Goal: Task Accomplishment & Management: Complete application form

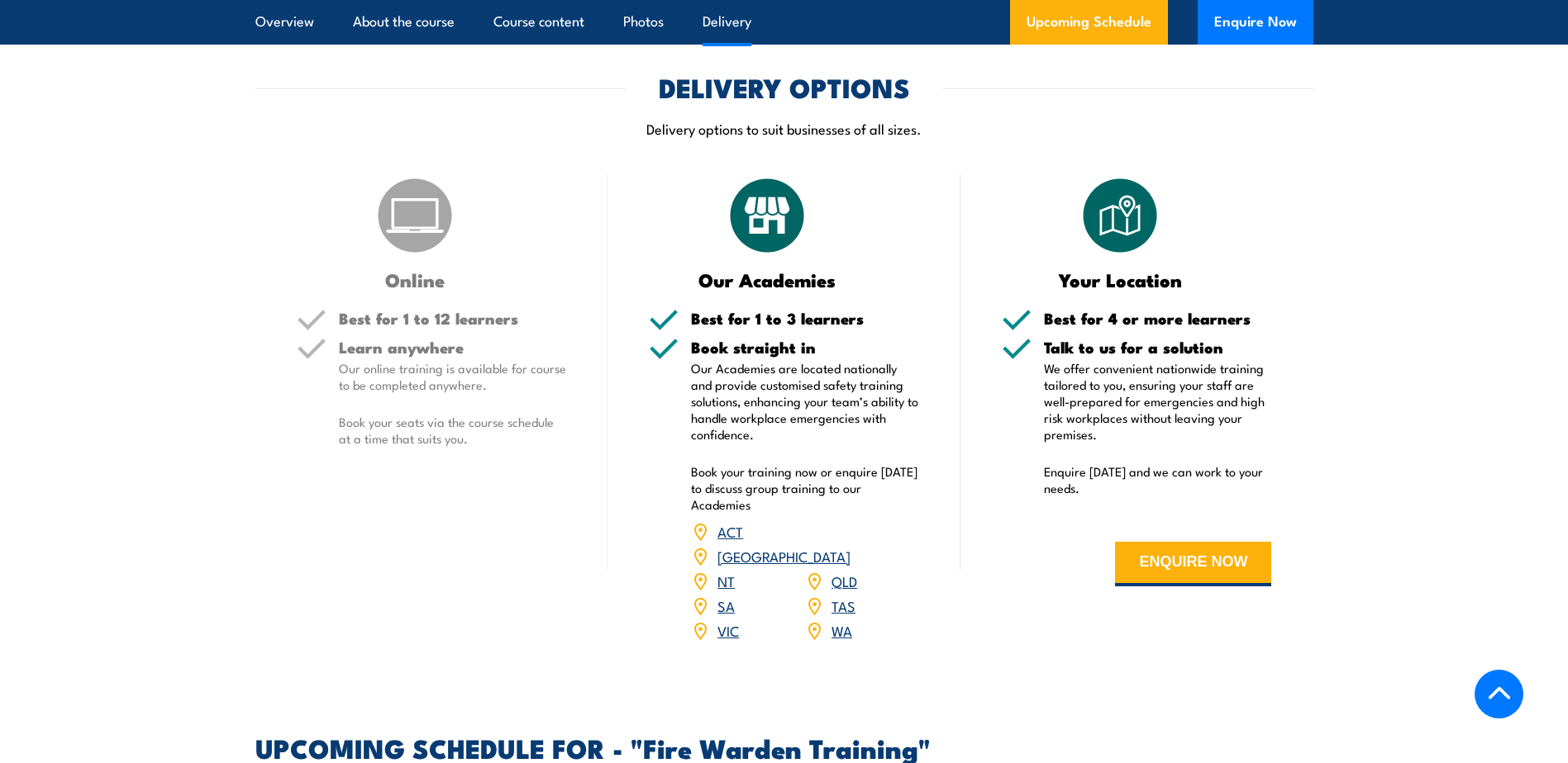
scroll to position [2398, 0]
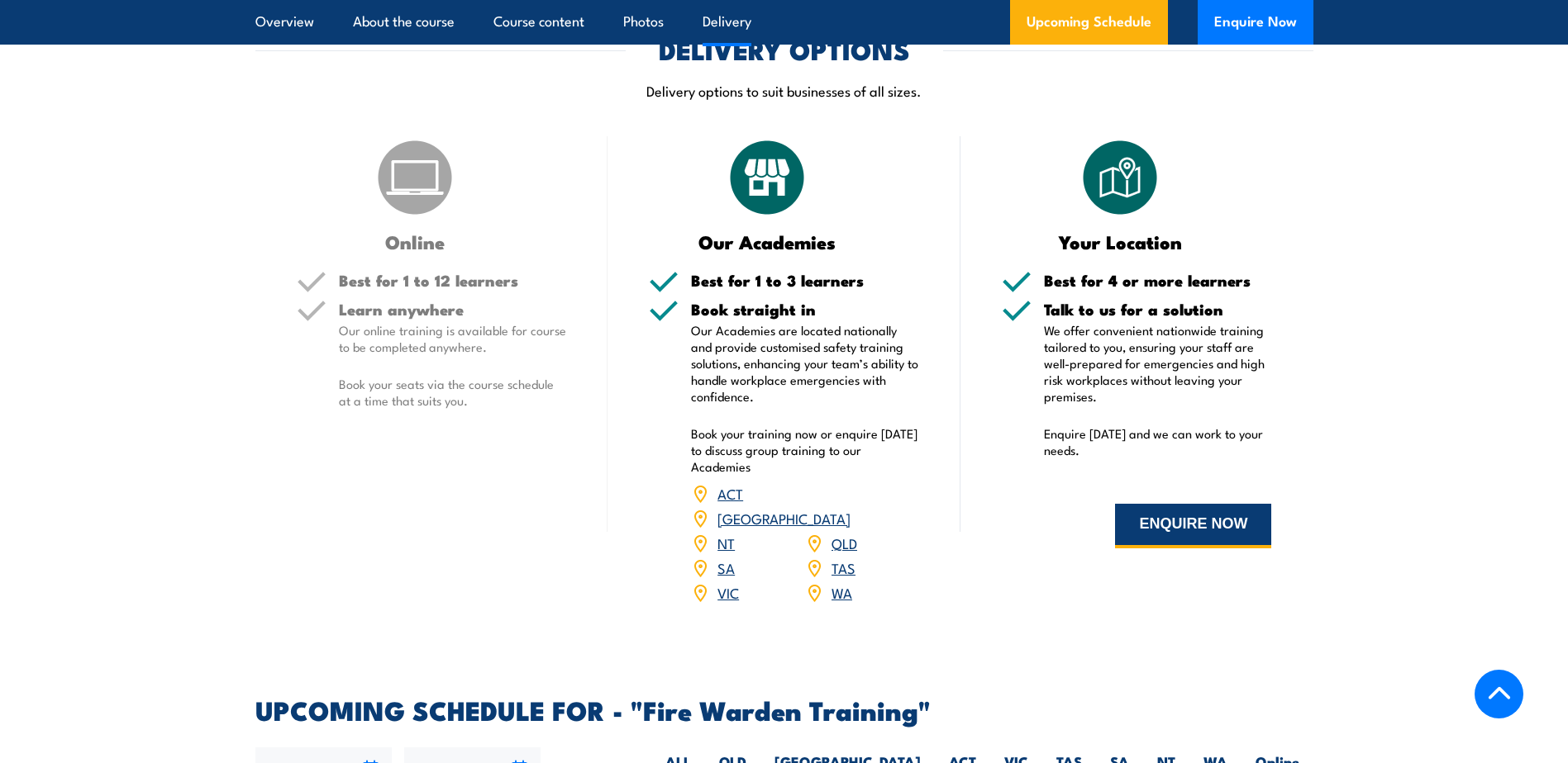
click at [1166, 523] on button "ENQUIRE NOW" at bounding box center [1193, 526] width 156 height 45
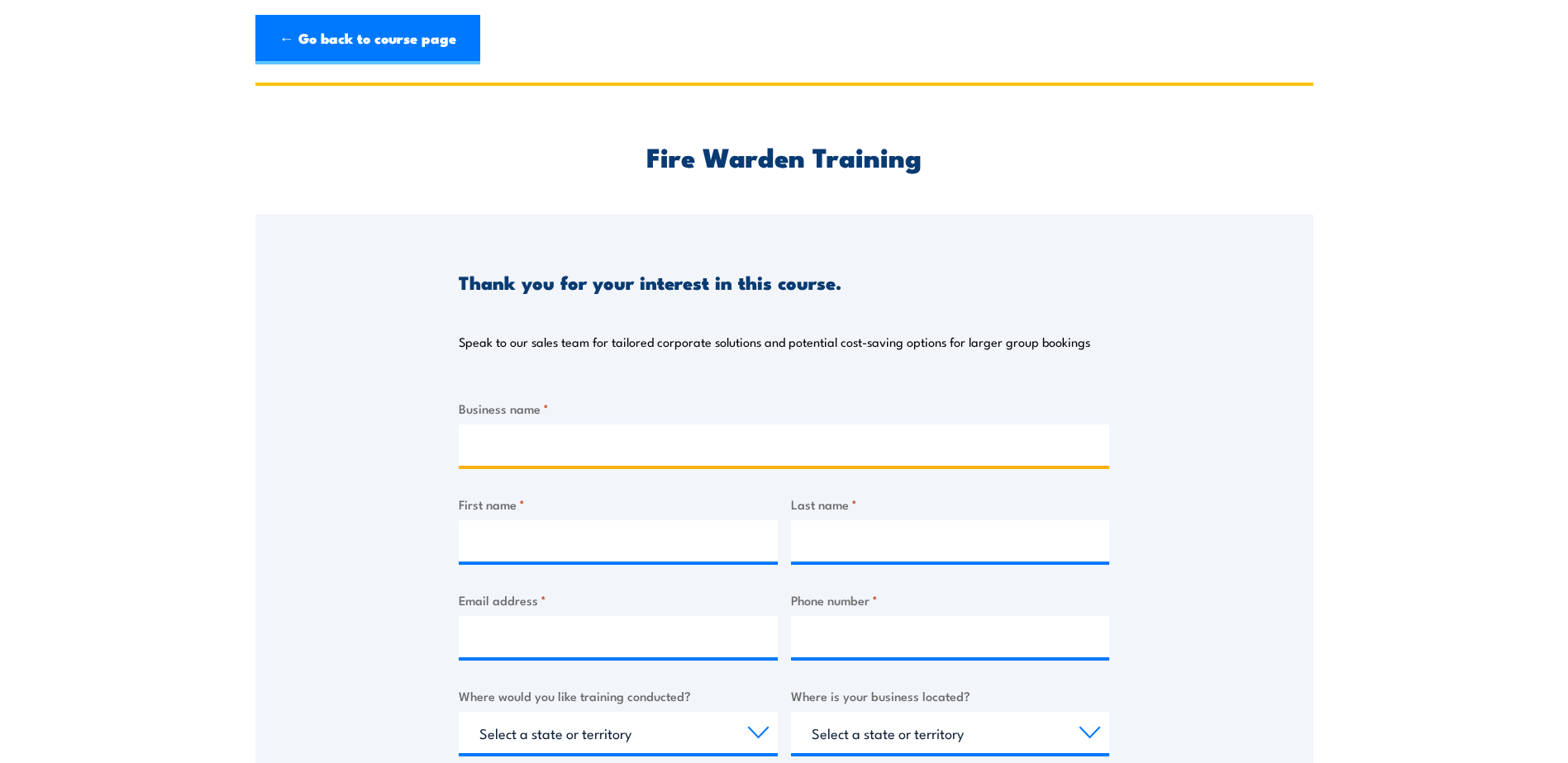
click at [468, 449] on input "Business name *" at bounding box center [783, 445] width 651 height 41
type input "Smardt Chillers"
type input "[PERSON_NAME]"
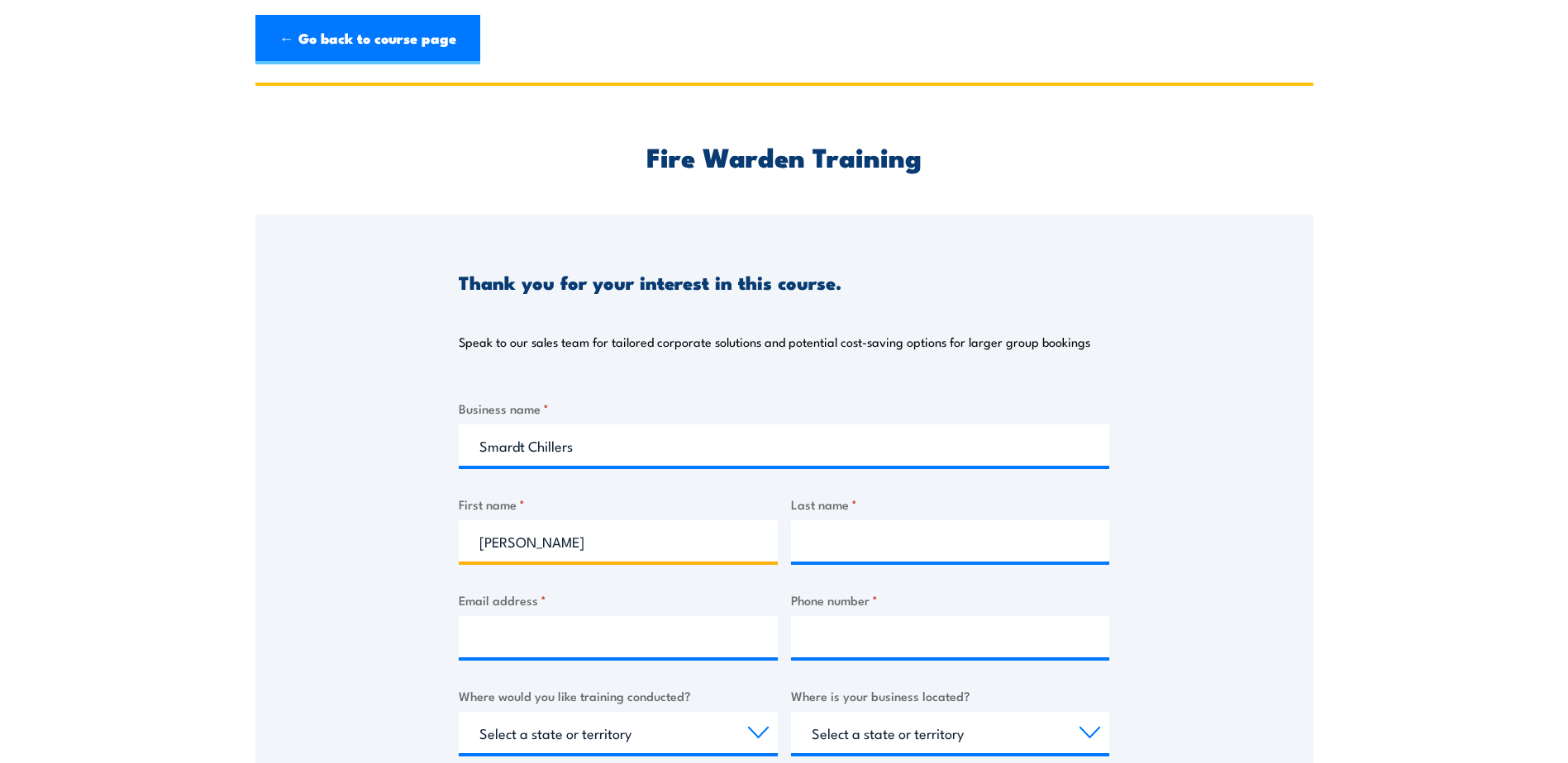
type input "[PERSON_NAME]"
type input "stephanie.tracey@smardt.com"
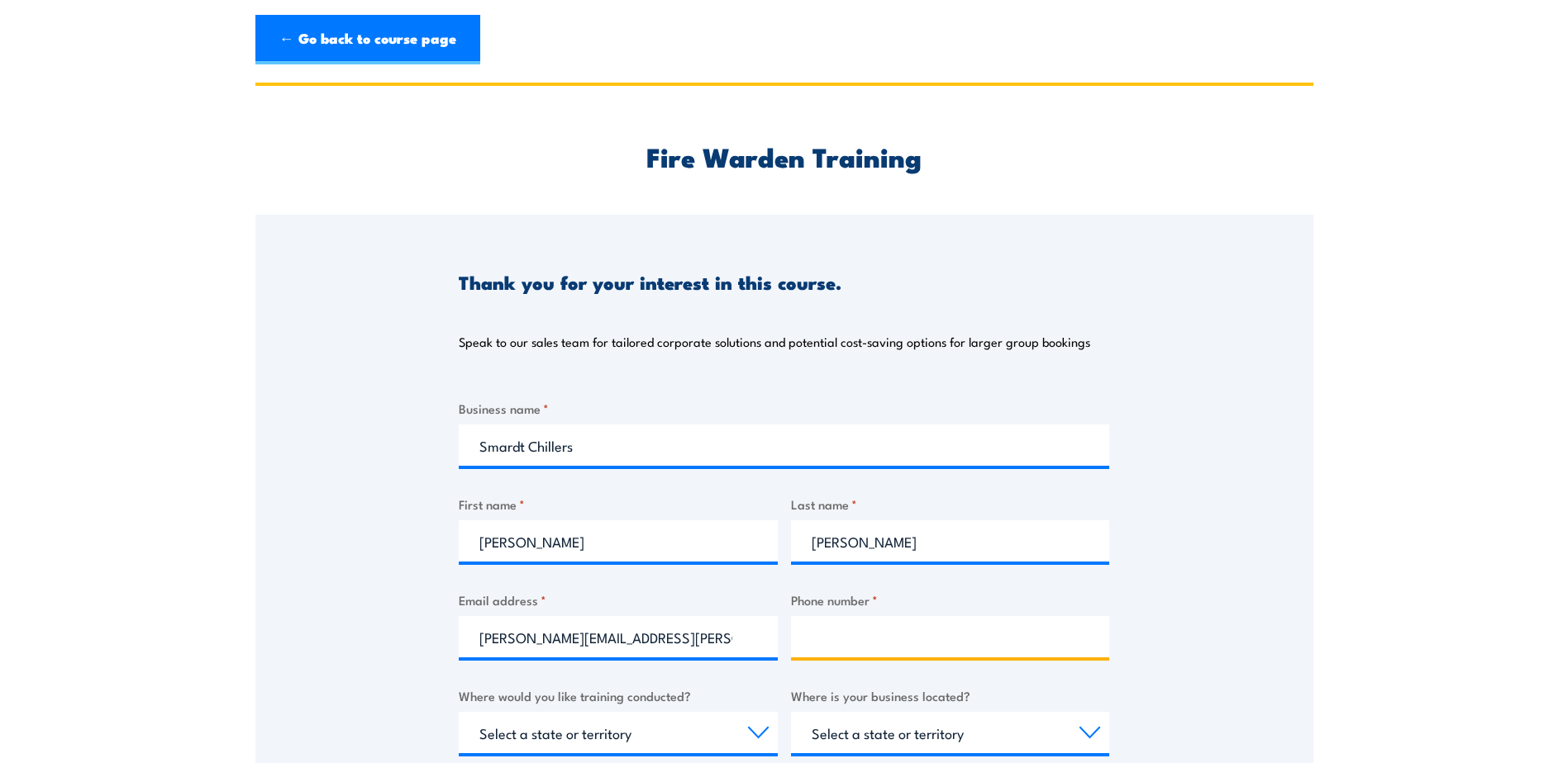
type input "0436190434"
select select "VIC"
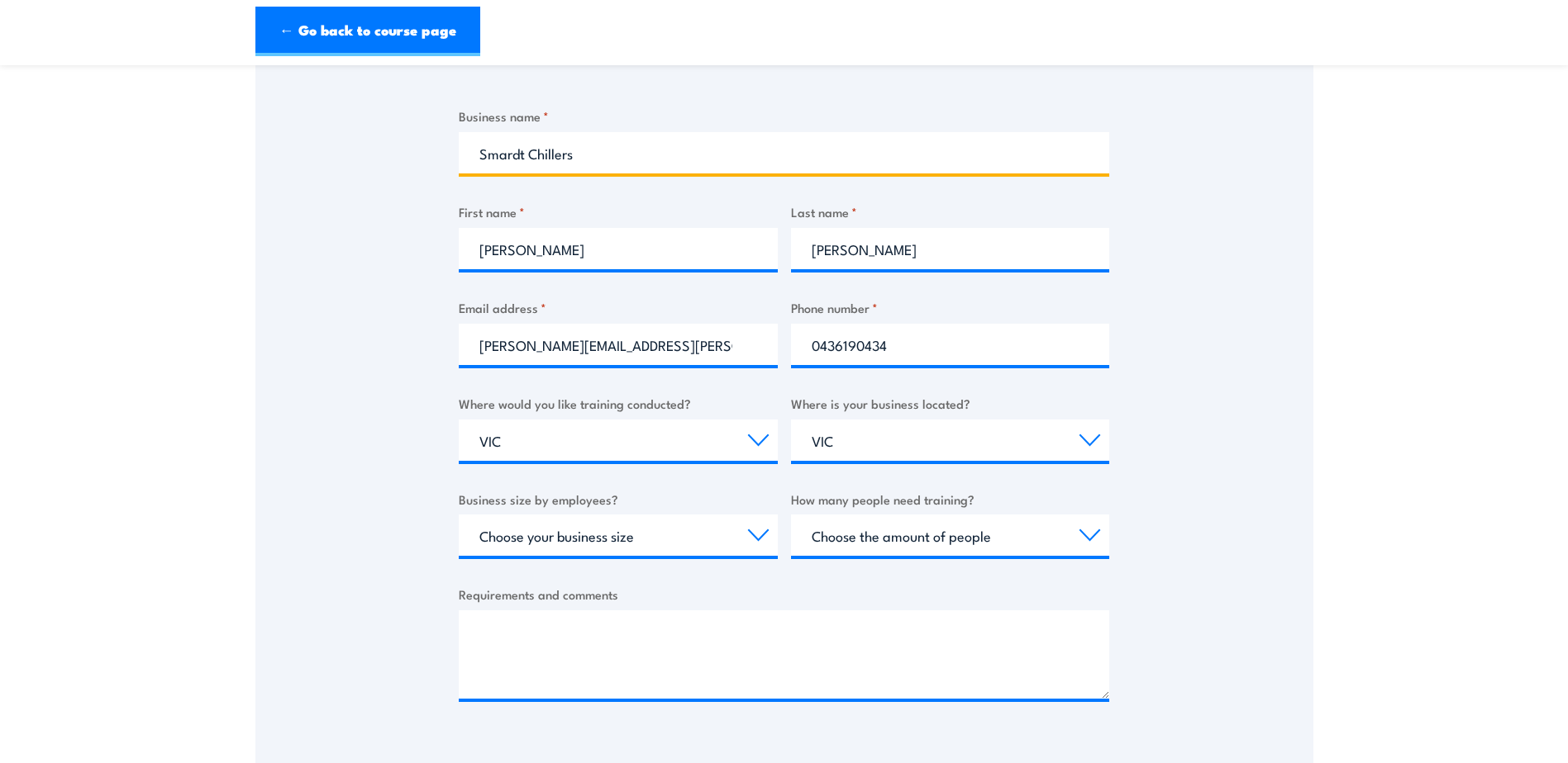
scroll to position [330, 0]
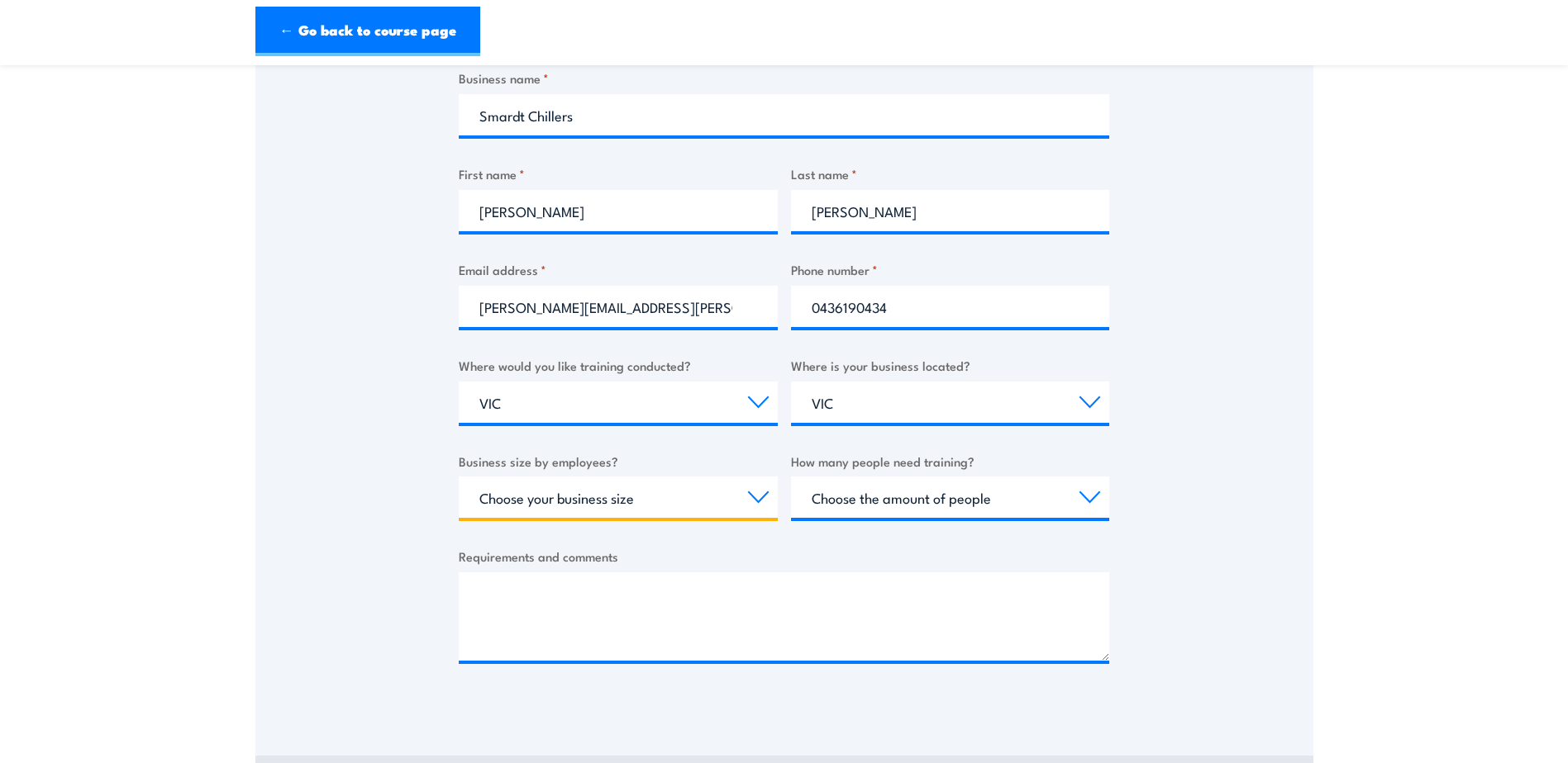
click at [603, 493] on select "Choose your business size 1 to 19 20 to 199 200+" at bounding box center [618, 497] width 319 height 41
select select "20 to 199"
click at [458, 477] on select "Choose your business size 1 to 19 20 to 199 200+" at bounding box center [618, 497] width 319 height 41
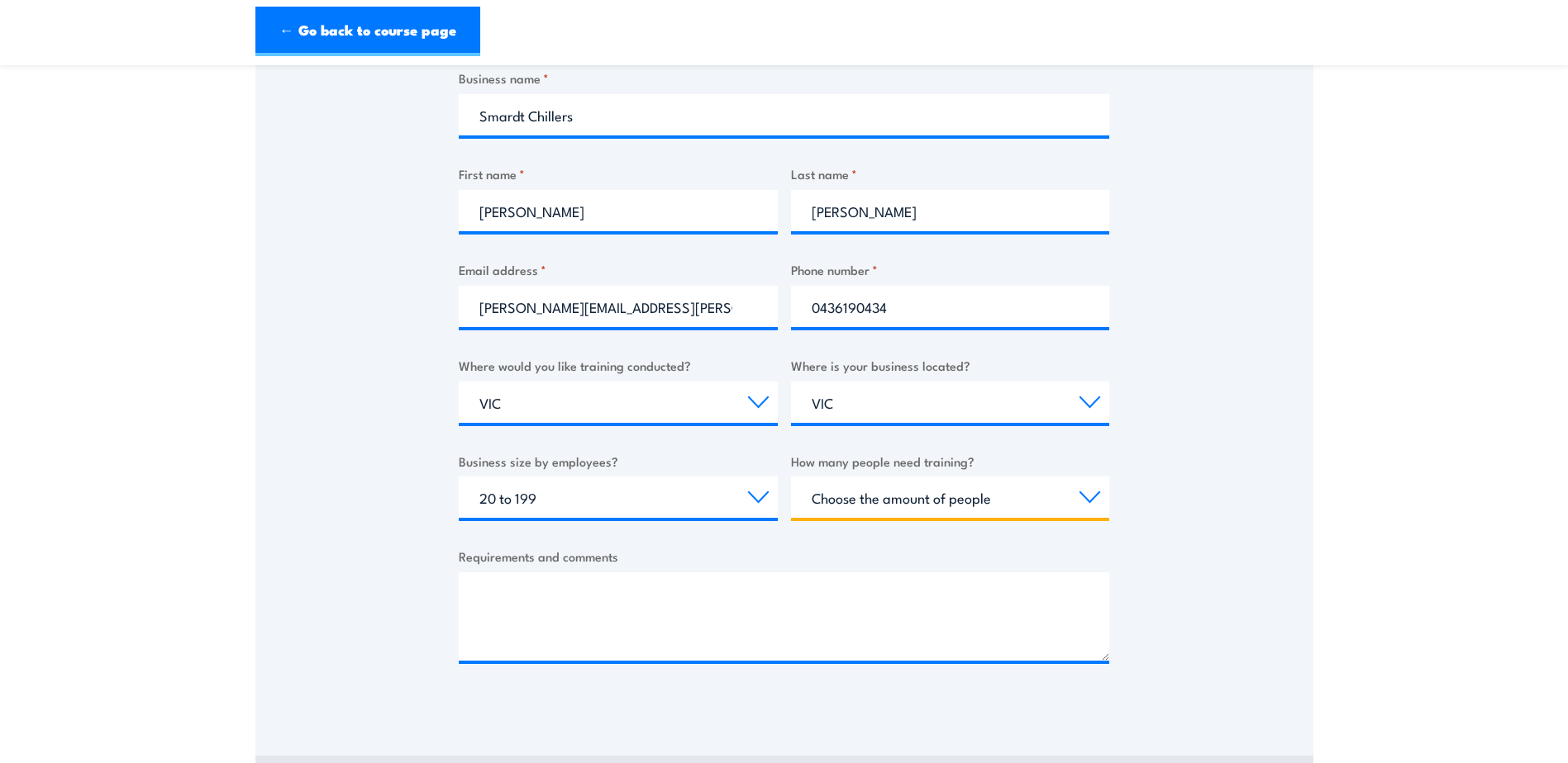
click at [875, 507] on select "Choose the amount of people 1 to 4 5 to 19 20+" at bounding box center [950, 497] width 319 height 41
select select "5 to 19"
click at [791, 477] on select "Choose the amount of people 1 to 4 5 to 19 20+" at bounding box center [950, 497] width 319 height 41
click at [819, 569] on div "Requirements and comments" at bounding box center [783, 603] width 651 height 114
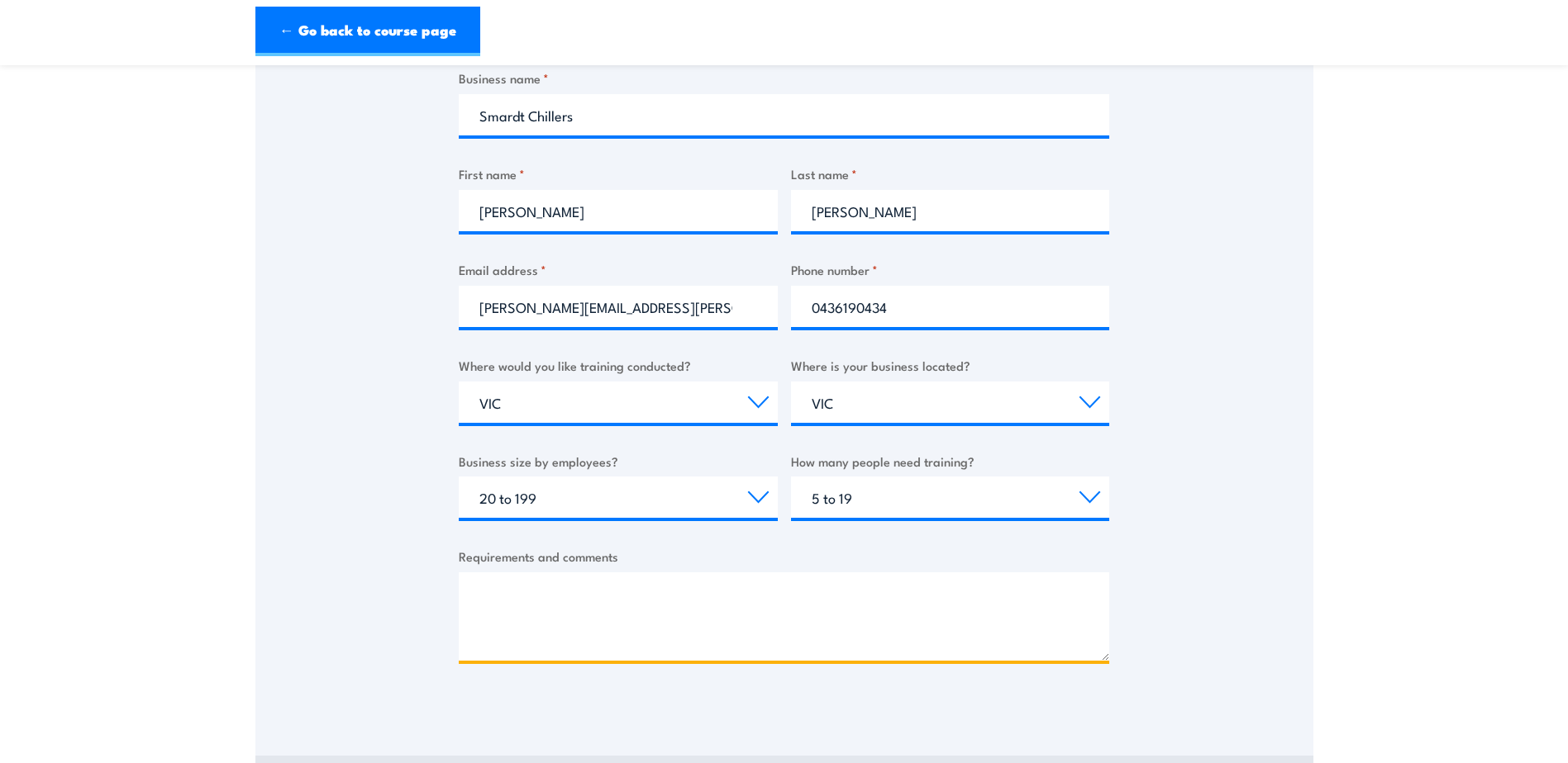
click at [745, 590] on textarea "Requirements and comments" at bounding box center [783, 617] width 651 height 89
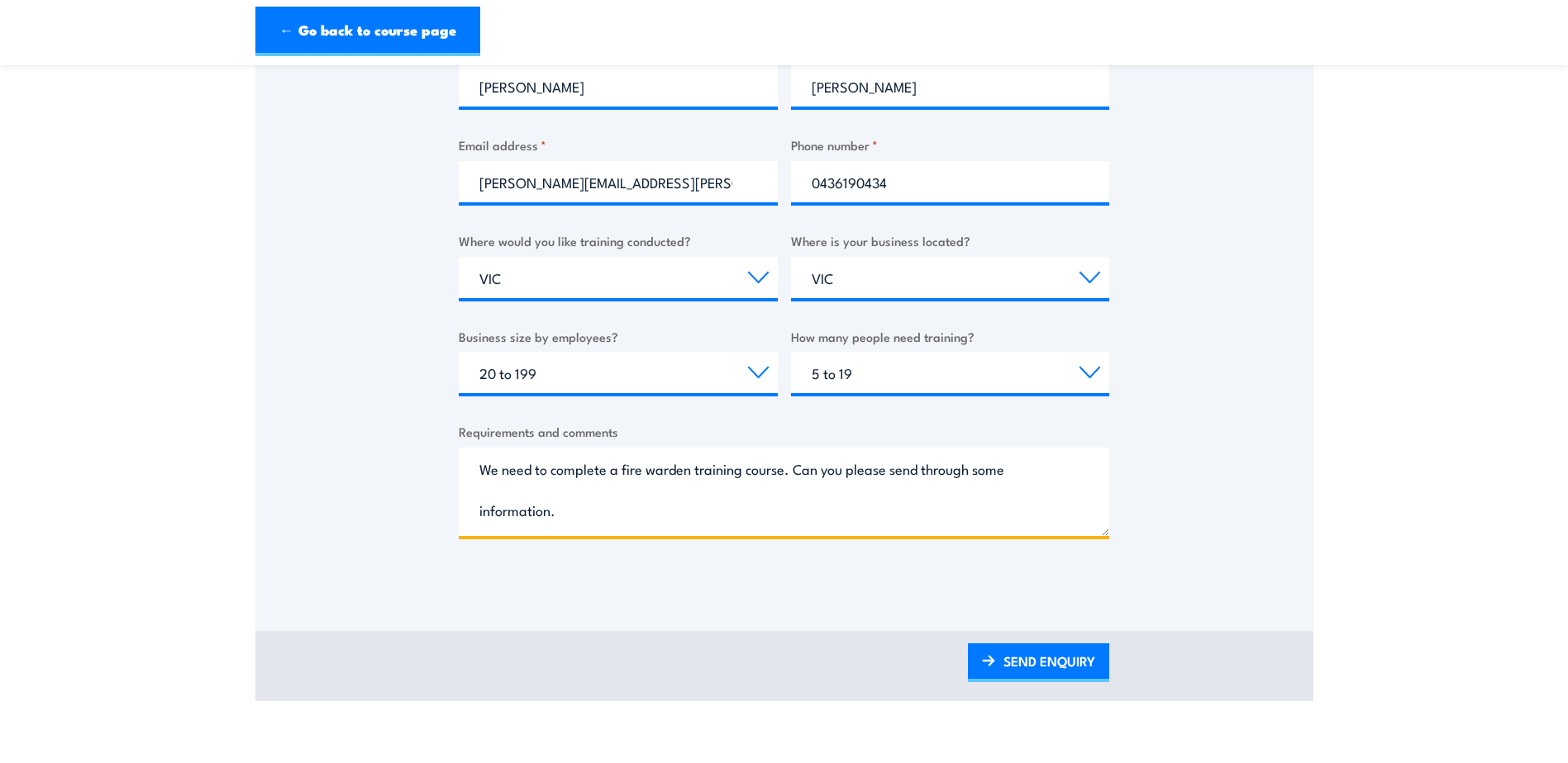
scroll to position [743, 0]
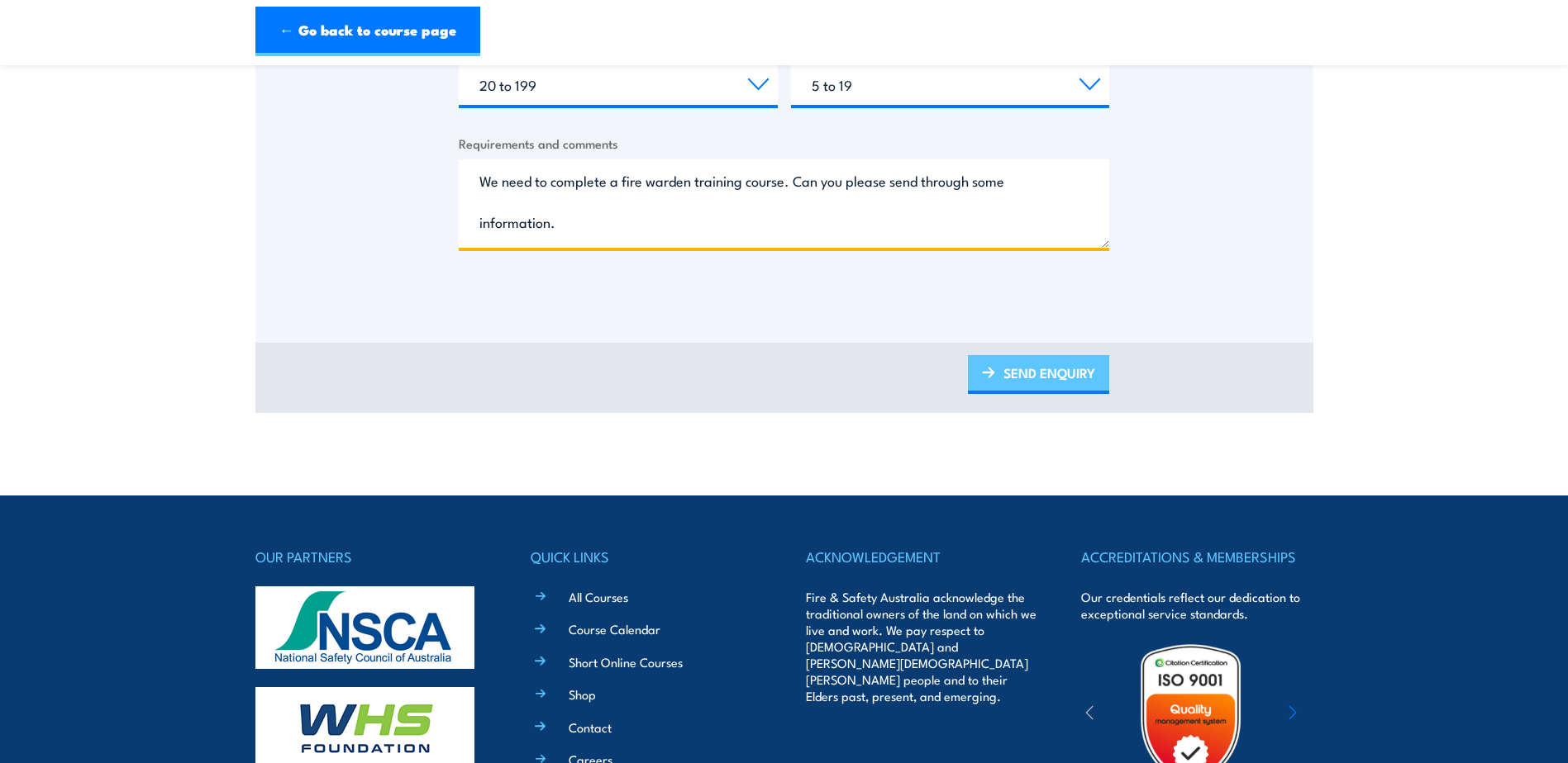
type textarea "We need to complete a fire warden training course. Can you please send through …"
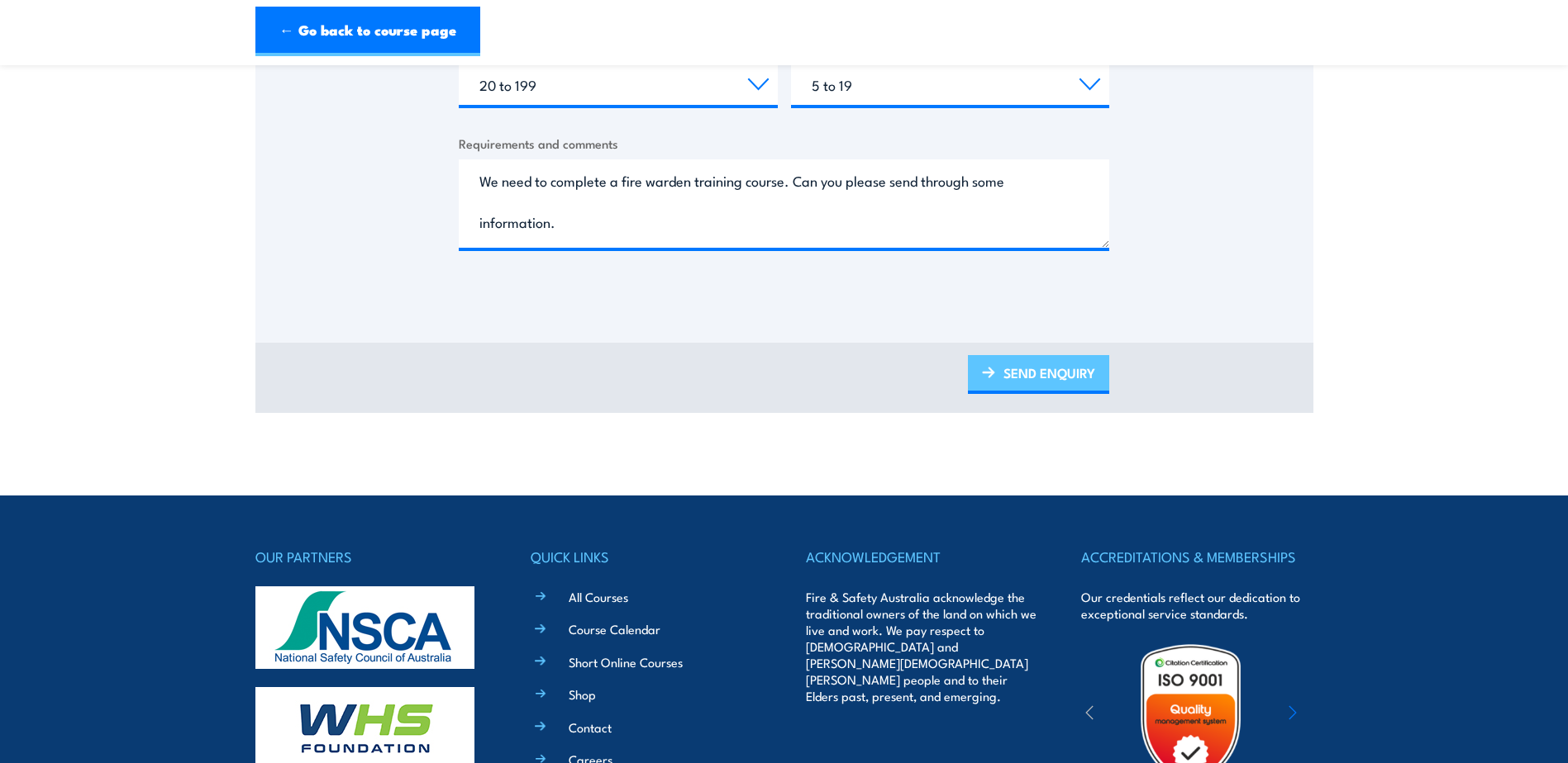
click at [1085, 385] on link "SEND ENQUIRY" at bounding box center [1038, 375] width 141 height 39
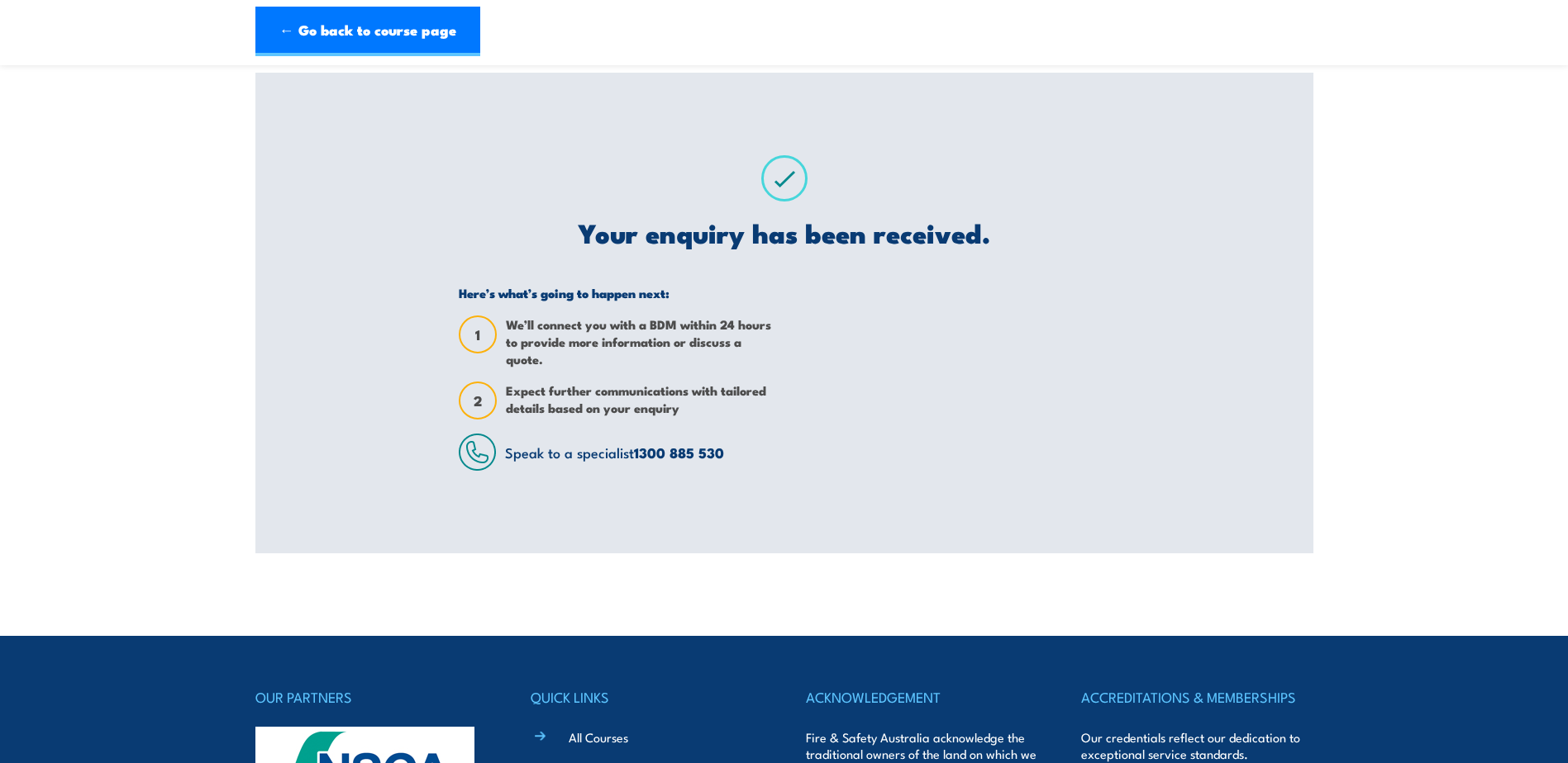
scroll to position [0, 0]
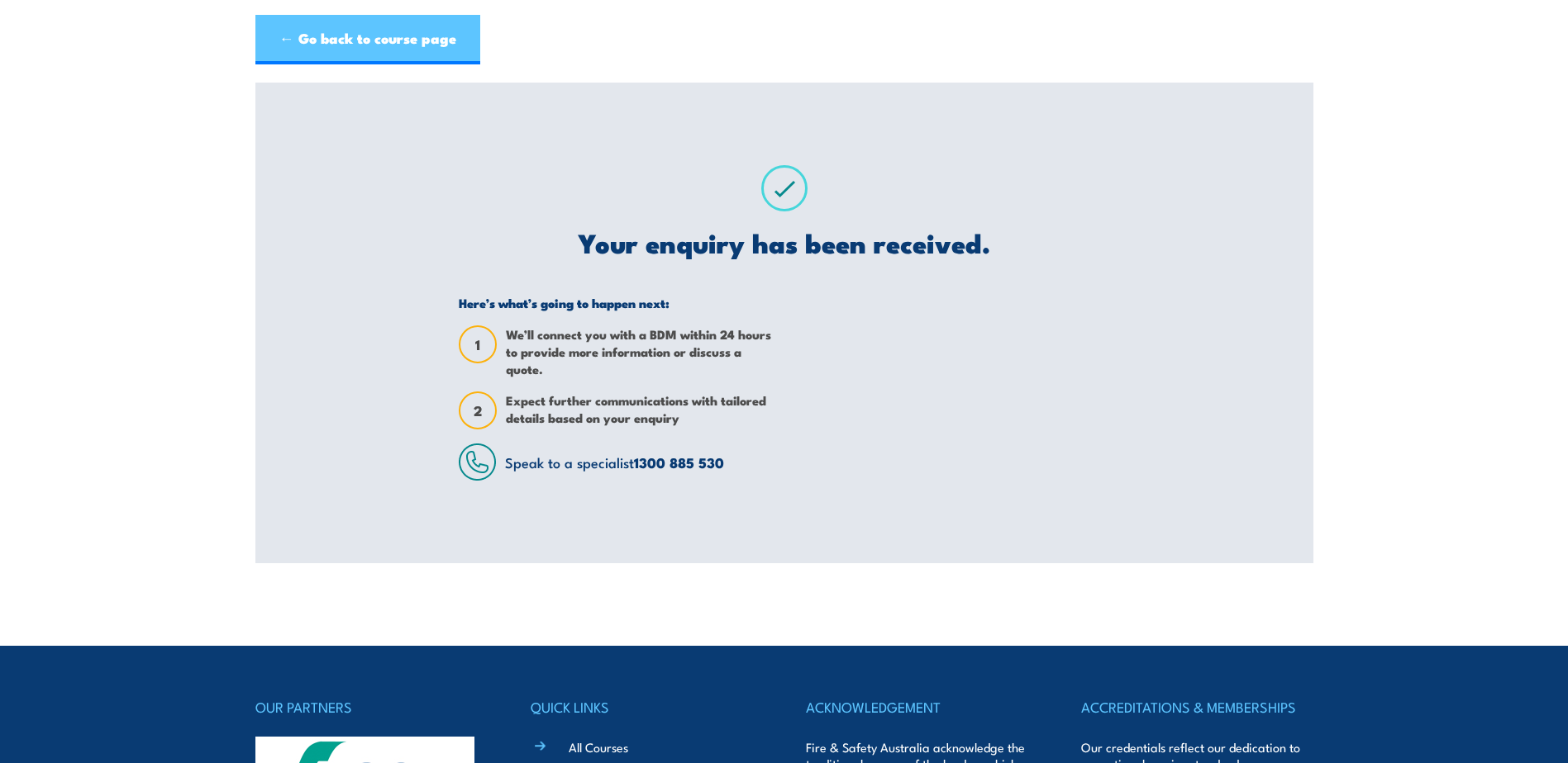
click at [441, 37] on link "← Go back to course page" at bounding box center [368, 39] width 225 height 49
